Goal: Check status: Check status

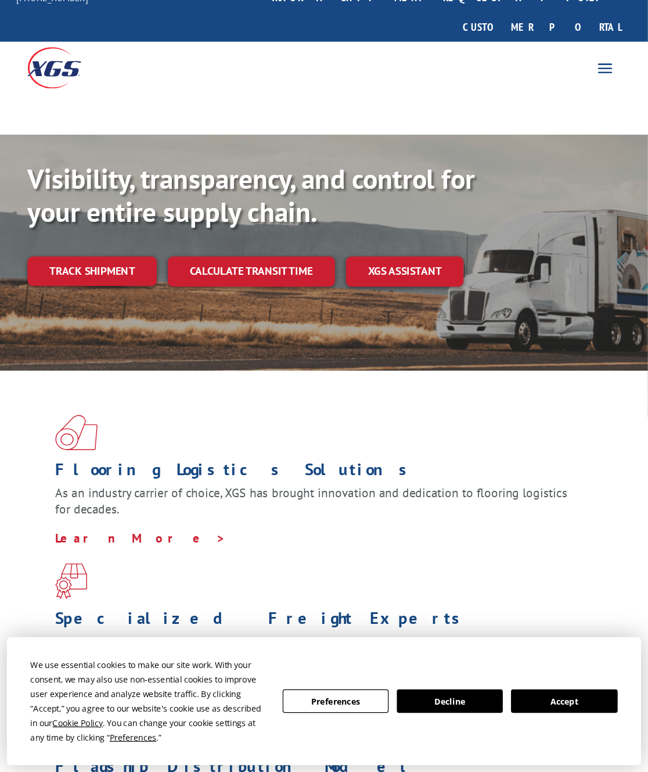
scroll to position [28, 0]
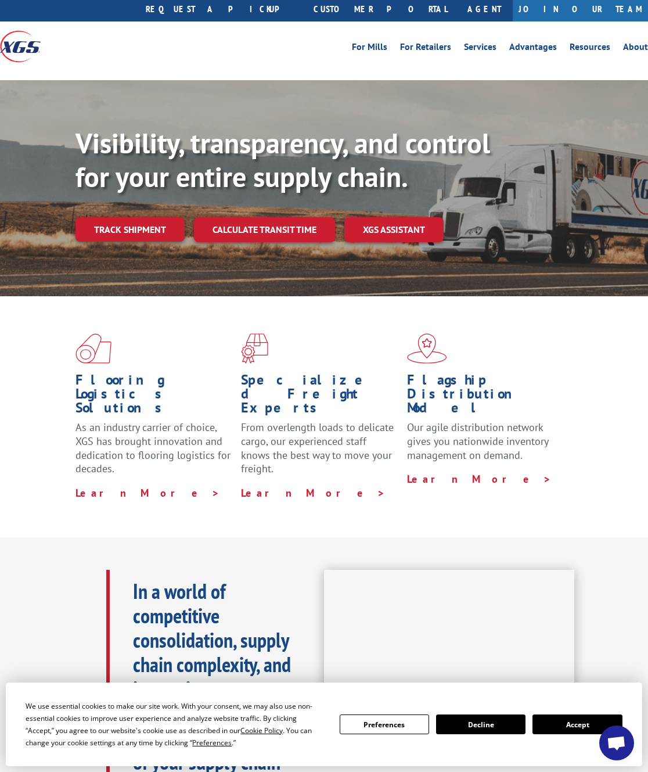
click at [125, 217] on link "Track shipment" at bounding box center [130, 229] width 109 height 24
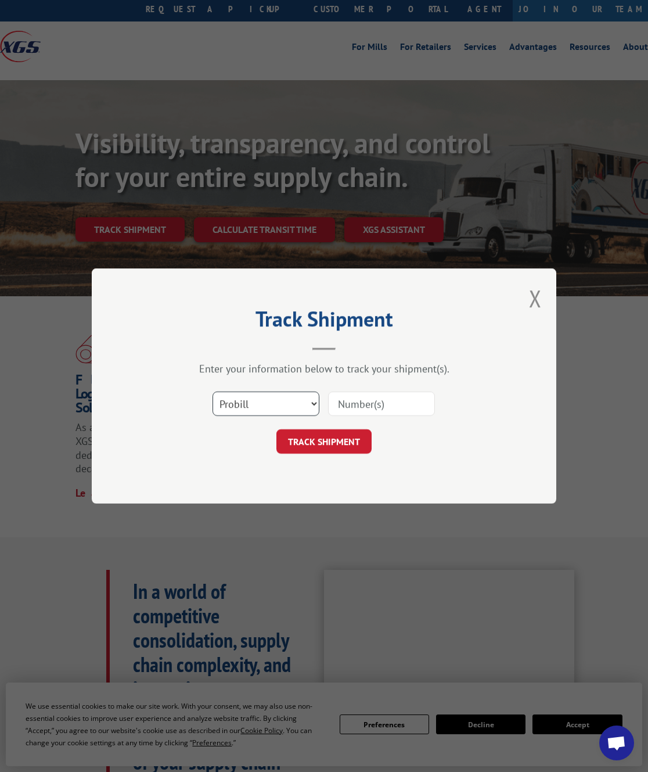
click at [265, 400] on select "Select category... Probill BOL PO" at bounding box center [266, 403] width 107 height 24
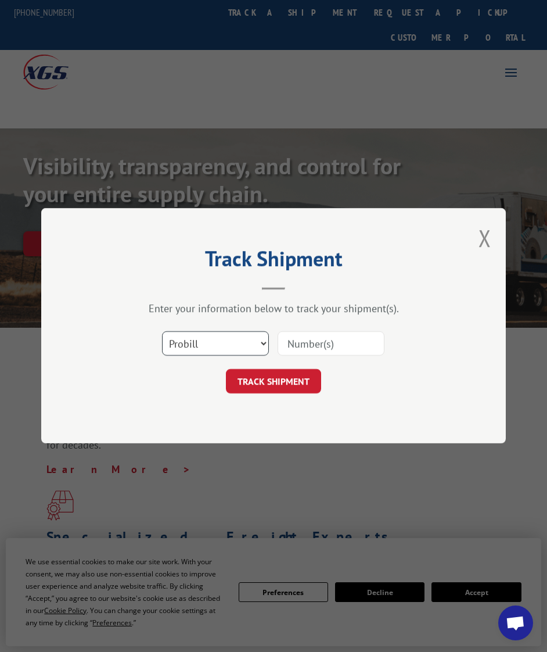
click at [183, 337] on select "Select category... Probill BOL PO" at bounding box center [215, 344] width 107 height 24
click at [412, 345] on div "Select category... Probill BOL PO" at bounding box center [273, 344] width 348 height 38
click at [174, 348] on select "Select category... Probill BOL PO" at bounding box center [215, 344] width 107 height 24
select select "bol"
click at [328, 354] on input at bounding box center [331, 344] width 107 height 24
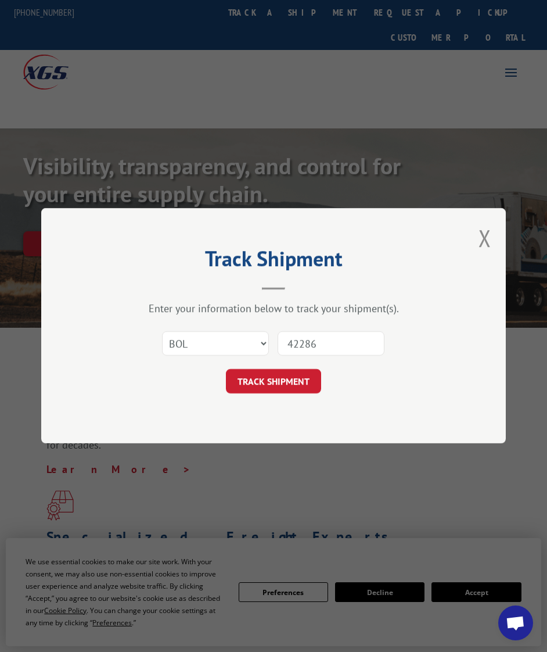
type input "422863"
click at [288, 381] on button "TRACK SHIPMENT" at bounding box center [273, 381] width 95 height 24
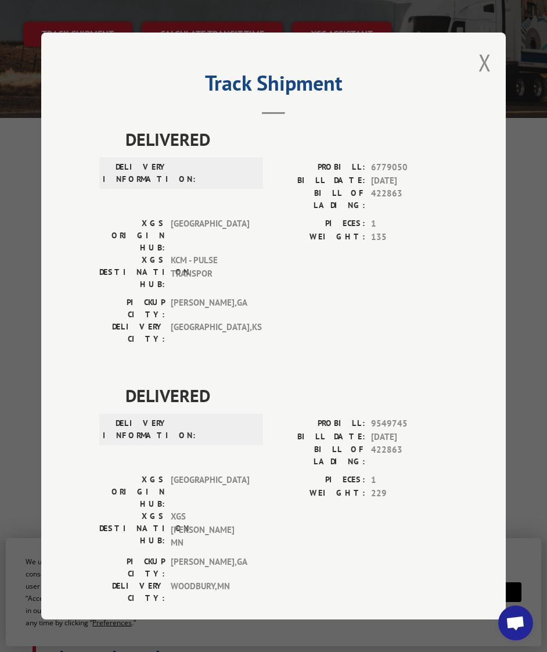
click at [490, 64] on button "Close modal" at bounding box center [485, 62] width 13 height 31
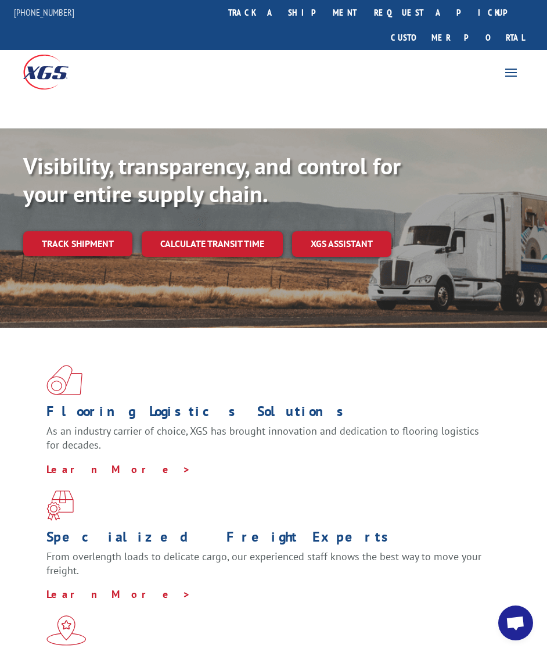
click at [315, 19] on link "track a shipment" at bounding box center [293, 12] width 146 height 25
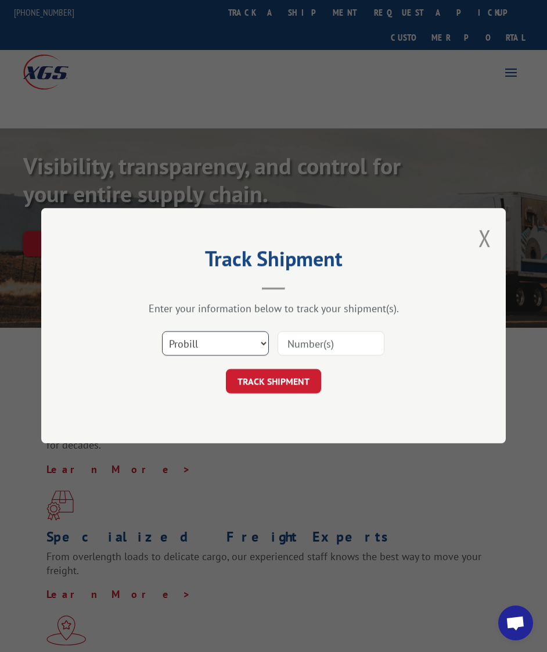
click at [206, 350] on select "Select category... Probill BOL PO" at bounding box center [215, 344] width 107 height 24
select select "bol"
click at [495, 226] on div "Track Shipment Enter your information below to track your shipment(s). Select c…" at bounding box center [273, 325] width 465 height 235
